Goal: Task Accomplishment & Management: Manage account settings

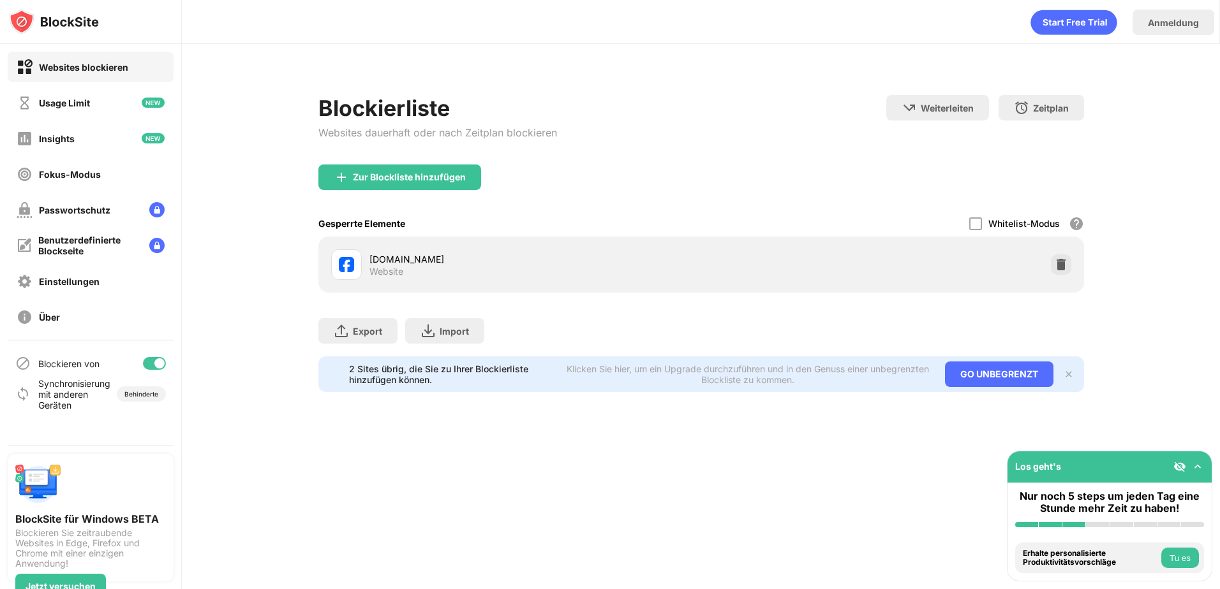
click at [1045, 269] on div "[DOMAIN_NAME] Website" at bounding box center [701, 264] width 750 height 41
click at [1060, 263] on img at bounding box center [1060, 264] width 13 height 13
